Goal: Transaction & Acquisition: Purchase product/service

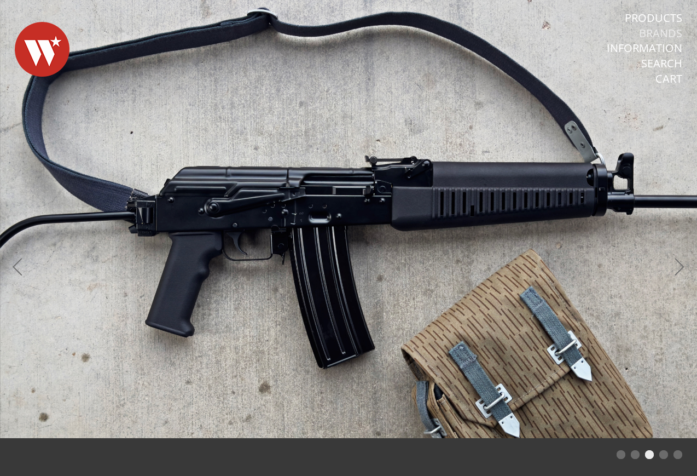
click at [659, 38] on link "Brands" at bounding box center [660, 33] width 43 height 14
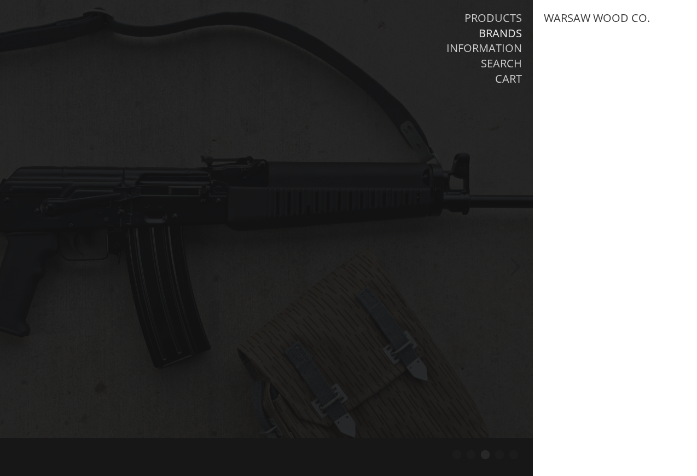
click at [312, 214] on div at bounding box center [348, 238] width 697 height 476
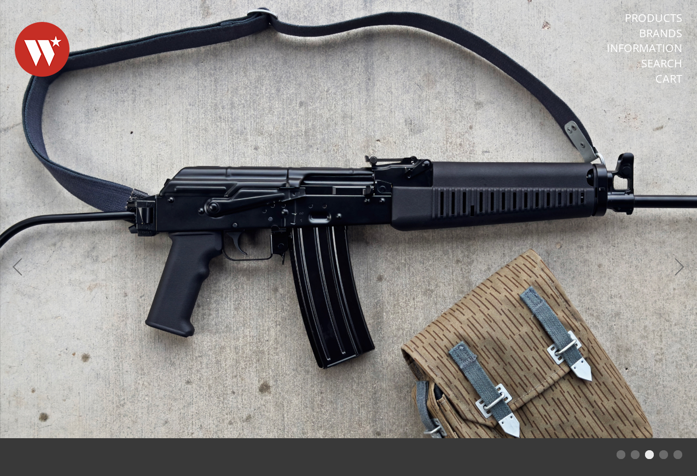
click at [653, 15] on link "Products" at bounding box center [653, 18] width 57 height 14
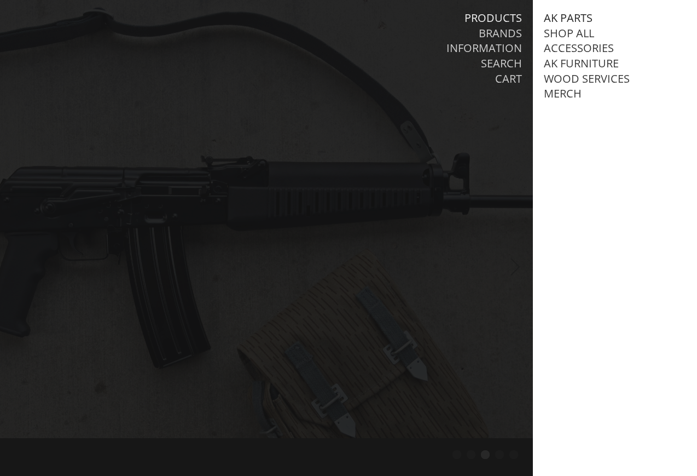
click at [567, 14] on link "AK Parts" at bounding box center [568, 18] width 49 height 14
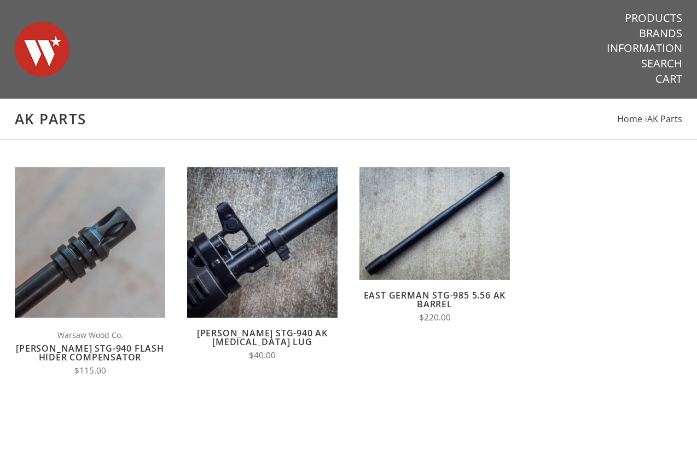
click at [88, 275] on img at bounding box center [90, 242] width 151 height 151
